Goal: Transaction & Acquisition: Purchase product/service

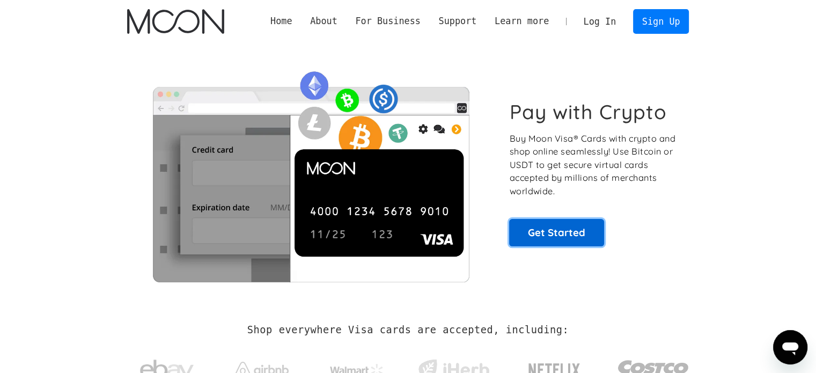
drag, startPoint x: 0, startPoint y: 0, endPoint x: 524, endPoint y: 236, distance: 574.2
click at [524, 236] on link "Get Started" at bounding box center [556, 232] width 95 height 27
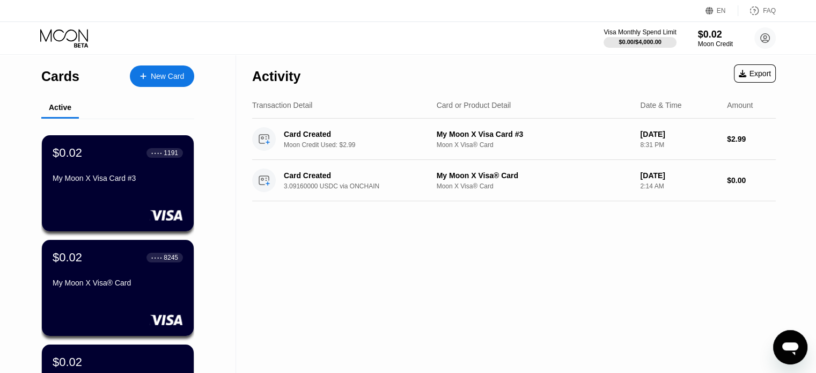
click at [161, 75] on div "New Card" at bounding box center [167, 76] width 33 height 9
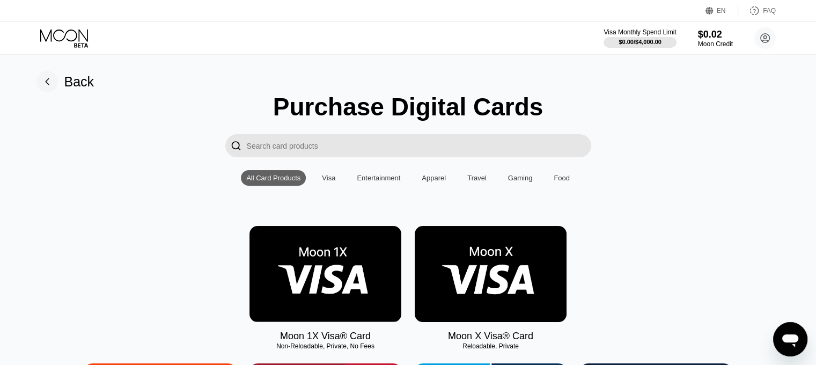
click at [495, 276] on img at bounding box center [491, 274] width 152 height 96
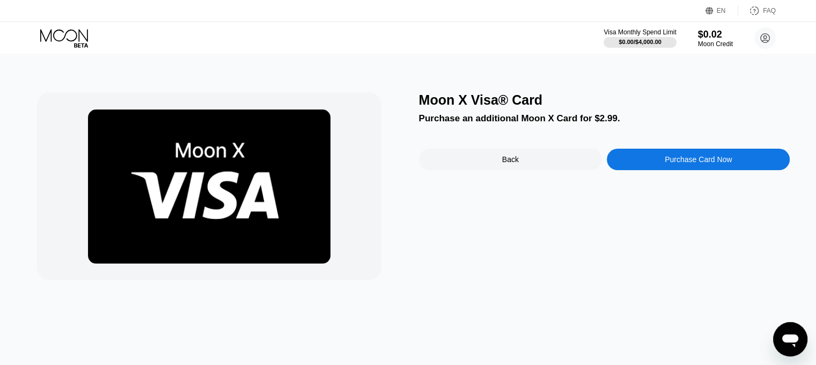
click at [692, 160] on div "Purchase Card Now" at bounding box center [698, 159] width 67 height 9
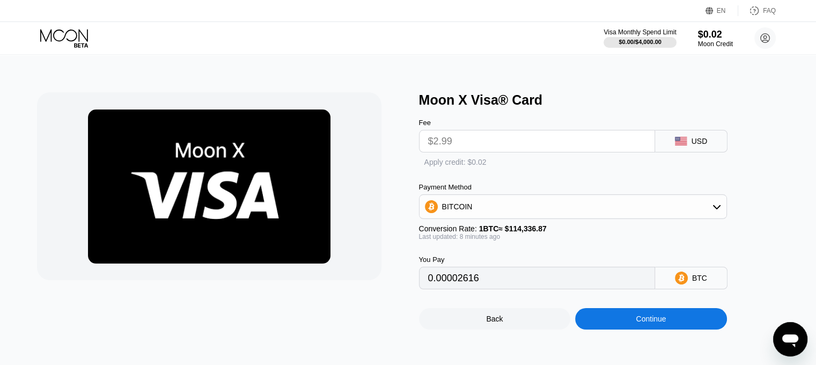
click at [570, 217] on div "BITCOIN" at bounding box center [573, 206] width 307 height 21
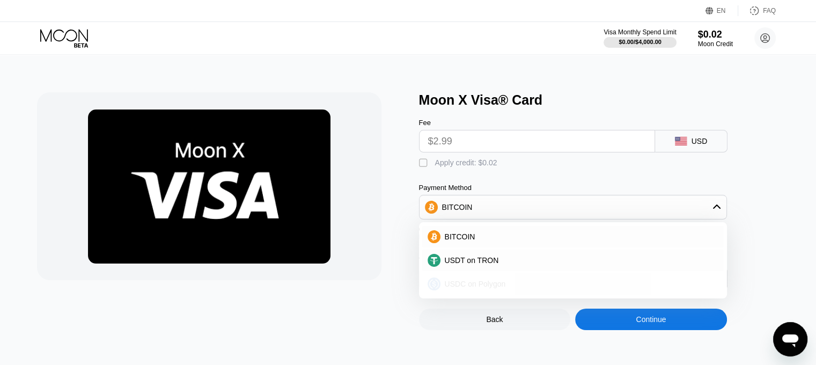
click at [494, 288] on span "USDC on Polygon" at bounding box center [475, 284] width 61 height 9
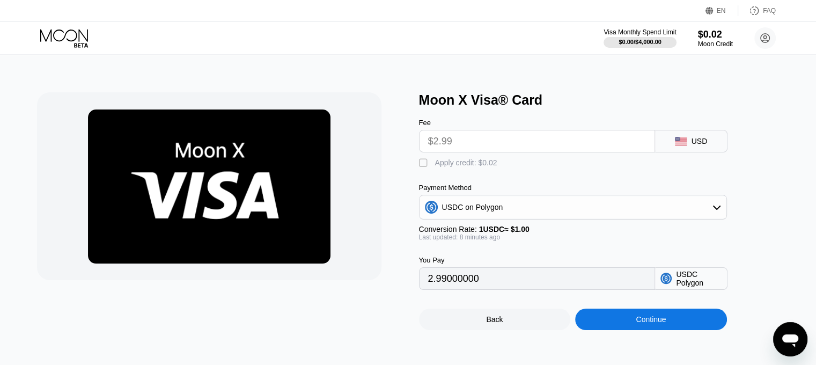
click at [418, 170] on div "Moon X Visa® Card Fee $2.99 USD  Apply credit: $0.02 Payment Method USDC on Po…" at bounding box center [408, 211] width 743 height 238
click at [420, 168] on div "" at bounding box center [424, 163] width 11 height 11
type input "2.97"
click at [591, 328] on div "Continue" at bounding box center [651, 318] width 152 height 21
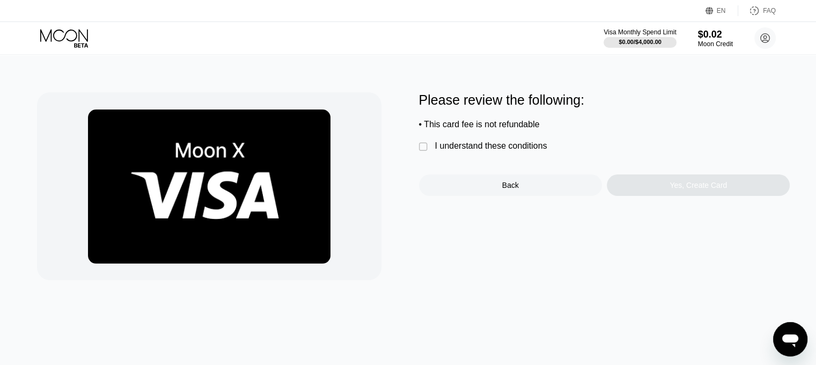
click at [457, 151] on div "I understand these conditions" at bounding box center [491, 146] width 112 height 10
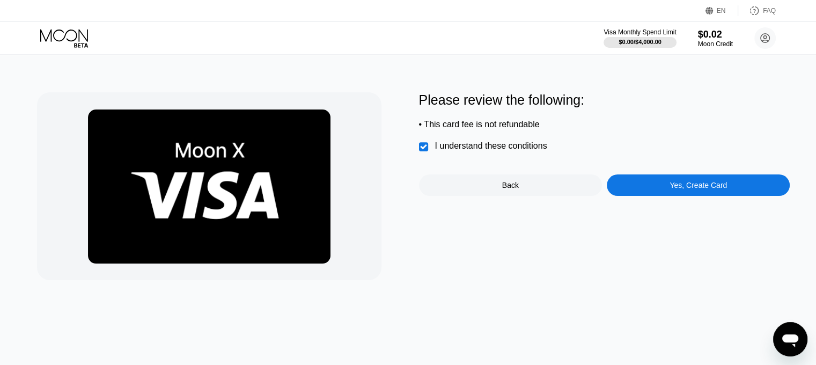
click at [644, 188] on div "Yes, Create Card" at bounding box center [698, 184] width 183 height 21
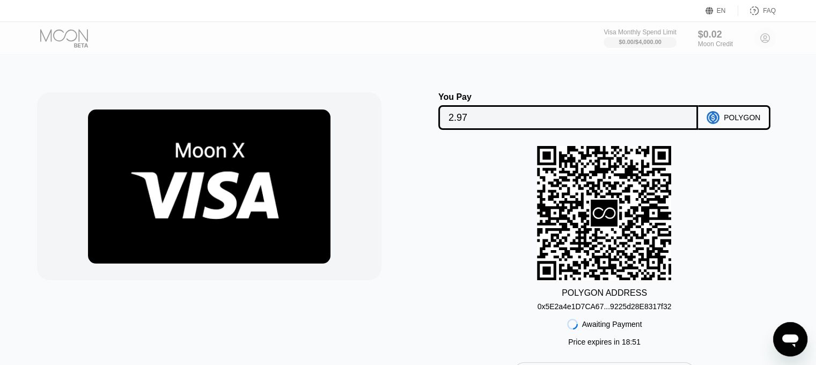
click at [593, 306] on div "0x5E2a4e1D7CA67...9225d28E8317f32" at bounding box center [605, 306] width 134 height 9
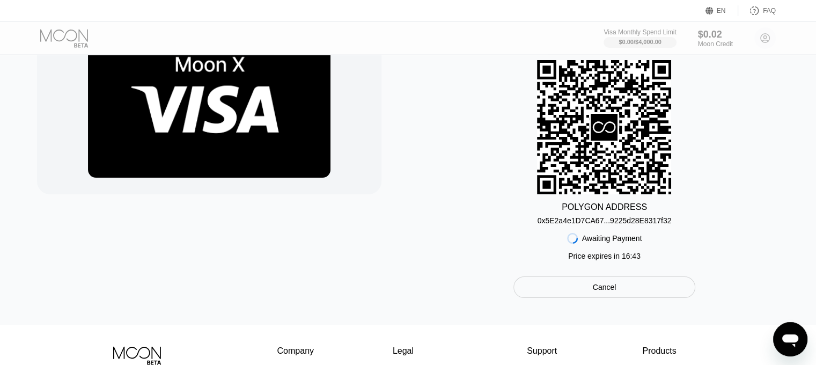
scroll to position [84, 0]
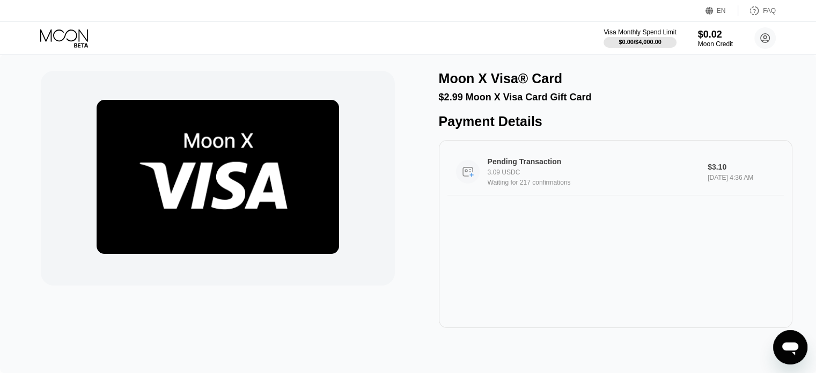
click at [494, 166] on div "Pending Transaction" at bounding box center [590, 161] width 204 height 9
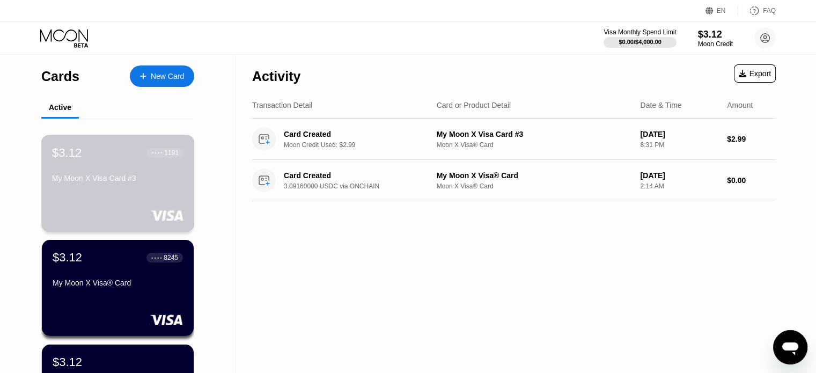
click at [144, 182] on div "My Moon X Visa Card #3" at bounding box center [117, 178] width 131 height 9
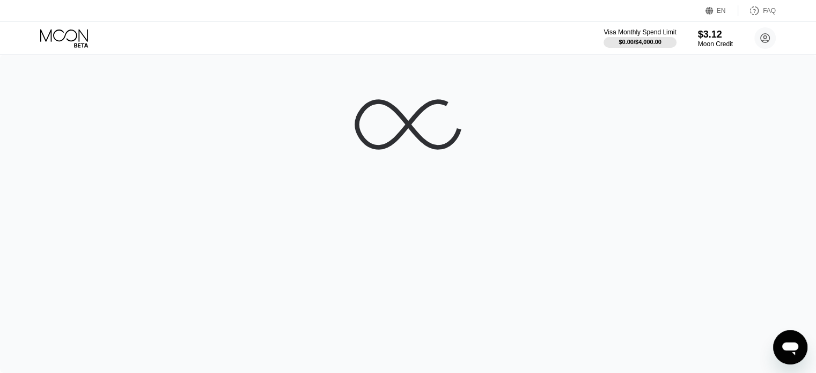
click at [62, 46] on icon at bounding box center [65, 38] width 50 height 19
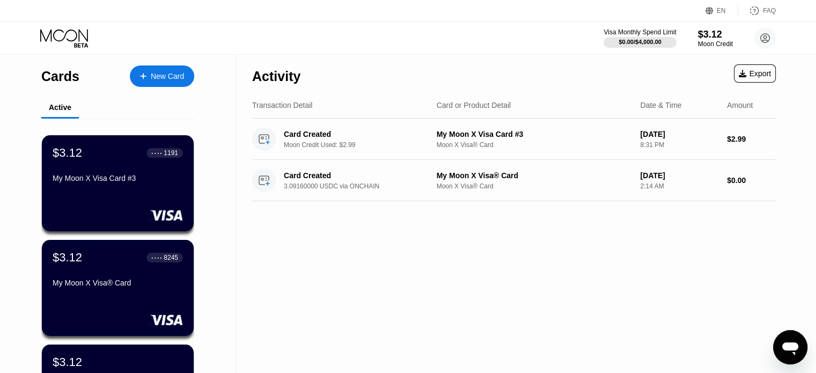
click at [160, 66] on div "New Card" at bounding box center [162, 75] width 64 height 21
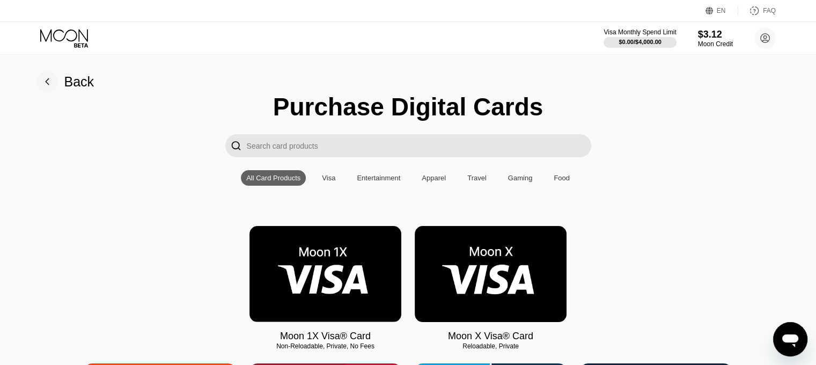
click at [461, 284] on img at bounding box center [491, 274] width 152 height 96
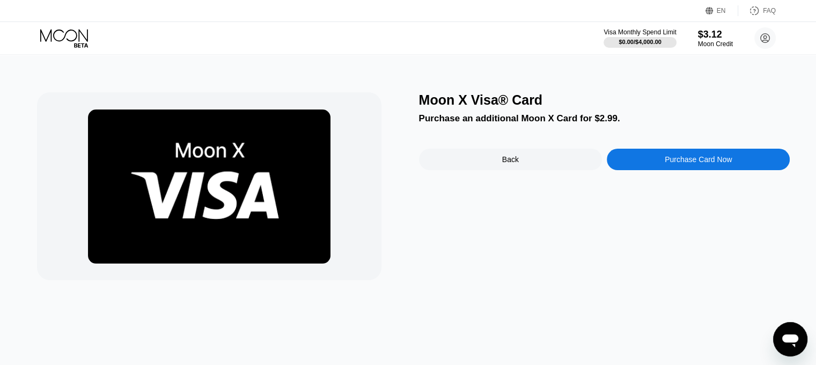
click at [665, 146] on div "Moon X Visa® Card Purchase an additional Moon X Card for $2.99. Back Purchase C…" at bounding box center [604, 186] width 371 height 188
click at [665, 152] on div "Purchase Card Now" at bounding box center [698, 159] width 183 height 21
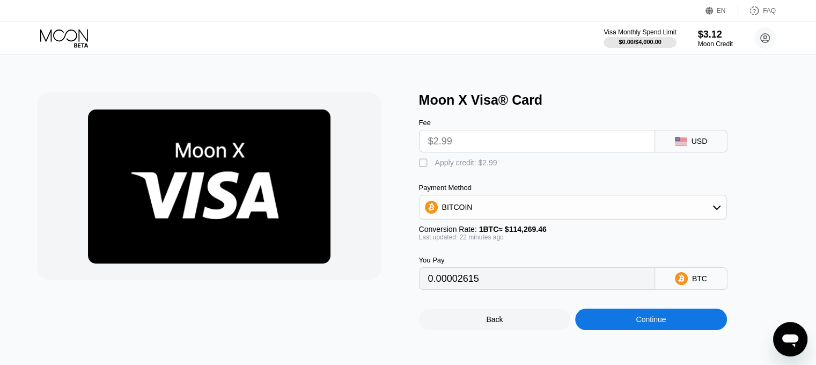
click at [419, 160] on div " Apply credit: $2.99" at bounding box center [590, 160] width 343 height 16
click at [421, 164] on div "" at bounding box center [424, 163] width 11 height 11
type input "0"
click at [607, 326] on div "Continue" at bounding box center [651, 318] width 152 height 21
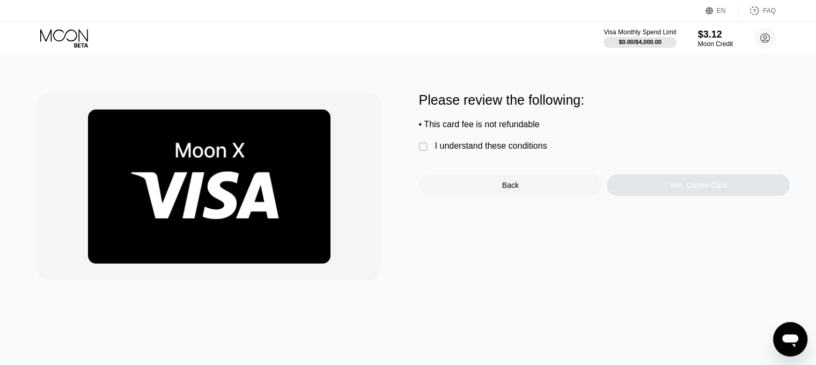
click at [453, 149] on div "I understand these conditions" at bounding box center [491, 146] width 112 height 10
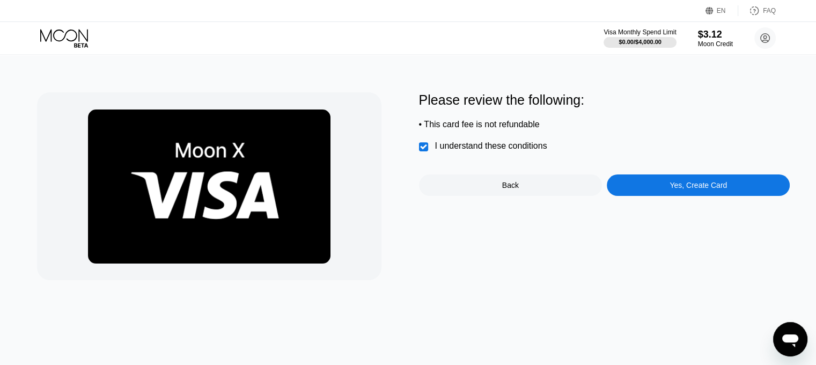
click at [710, 183] on div "Yes, Create Card" at bounding box center [698, 184] width 183 height 21
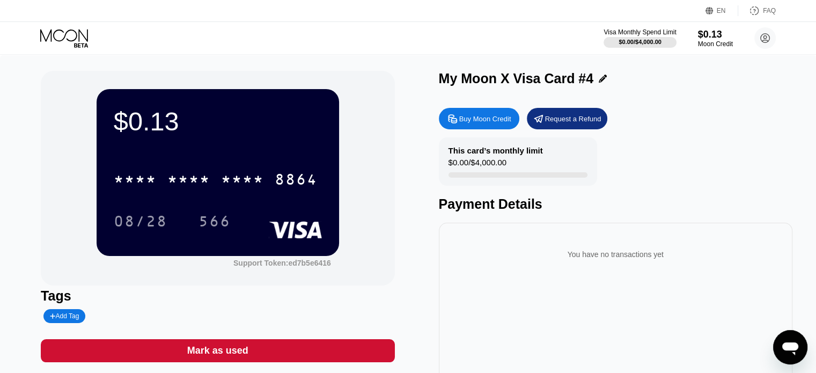
scroll to position [35, 0]
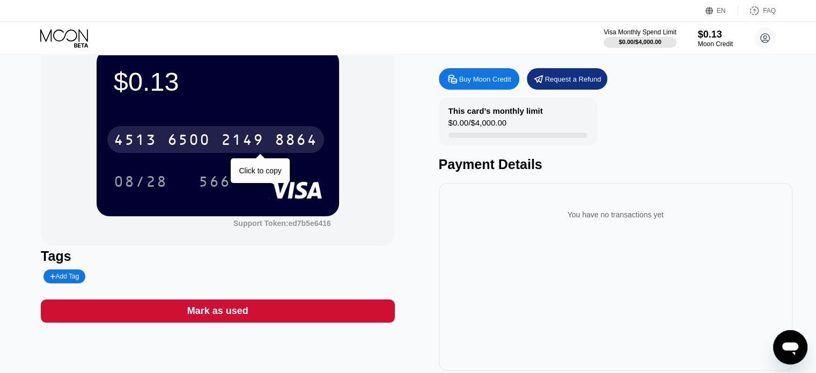
click at [247, 145] on div "2149" at bounding box center [242, 141] width 43 height 17
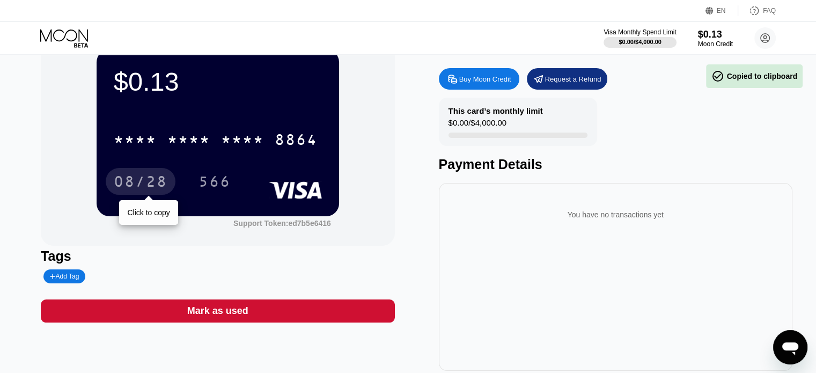
drag, startPoint x: 133, startPoint y: 184, endPoint x: 242, endPoint y: 21, distance: 196.1
click at [133, 184] on div "08/28" at bounding box center [141, 182] width 54 height 17
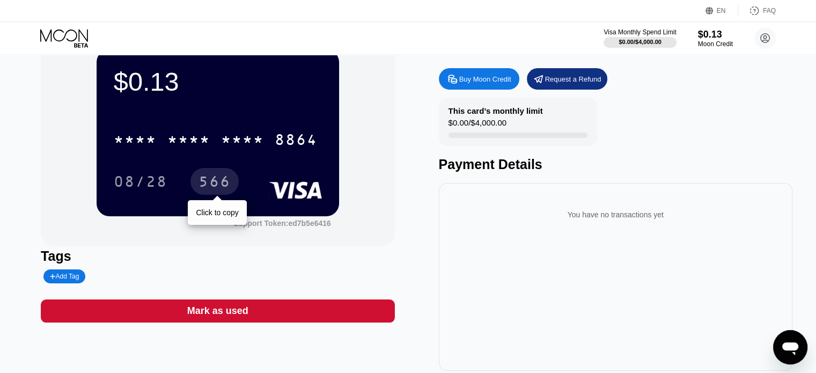
click at [215, 190] on div "566" at bounding box center [215, 182] width 32 height 17
